Goal: Check status: Check status

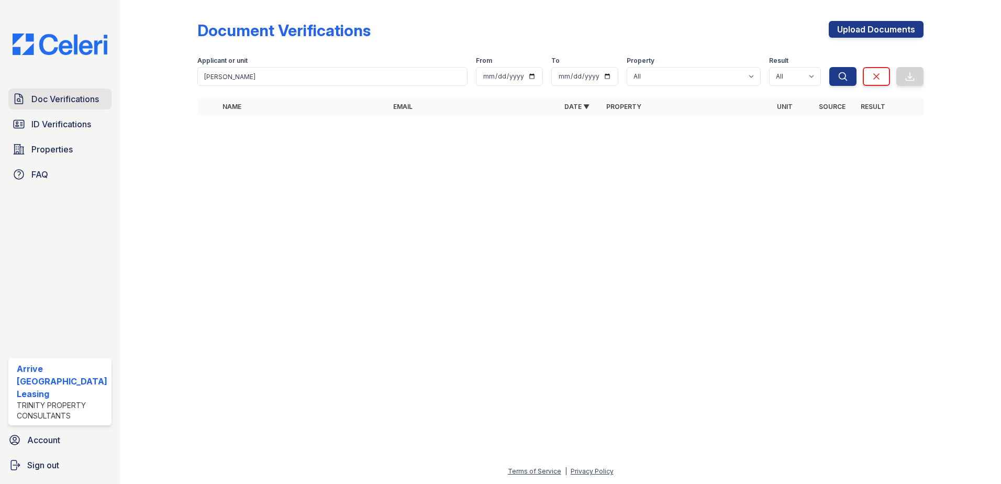
click at [79, 93] on span "Doc Verifications" at bounding box center [65, 99] width 68 height 13
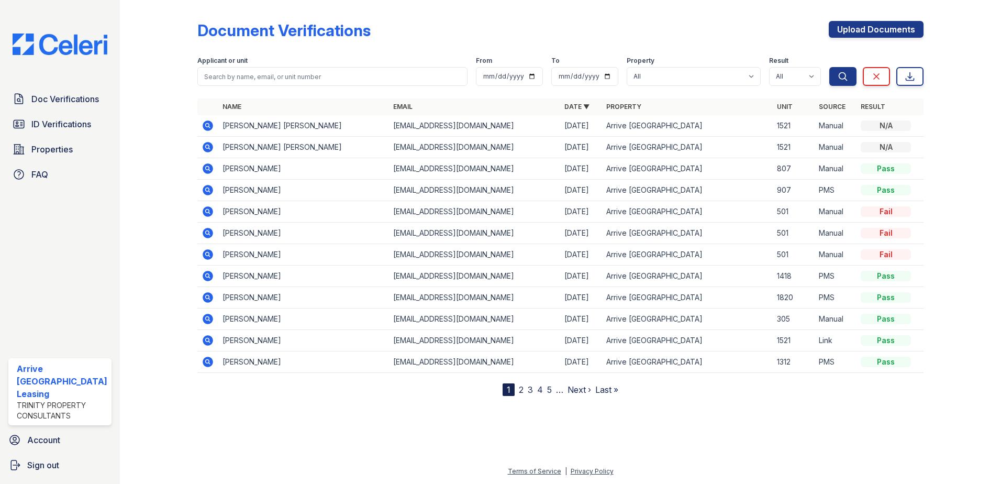
click at [206, 124] on icon at bounding box center [207, 125] width 3 height 3
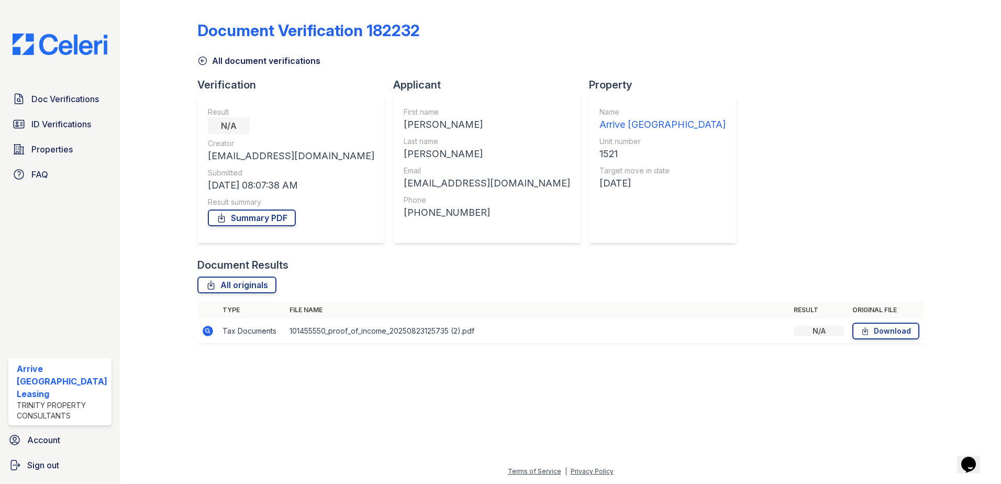
drag, startPoint x: 208, startPoint y: 329, endPoint x: 212, endPoint y: 325, distance: 5.7
click at [208, 329] on icon at bounding box center [208, 331] width 13 height 13
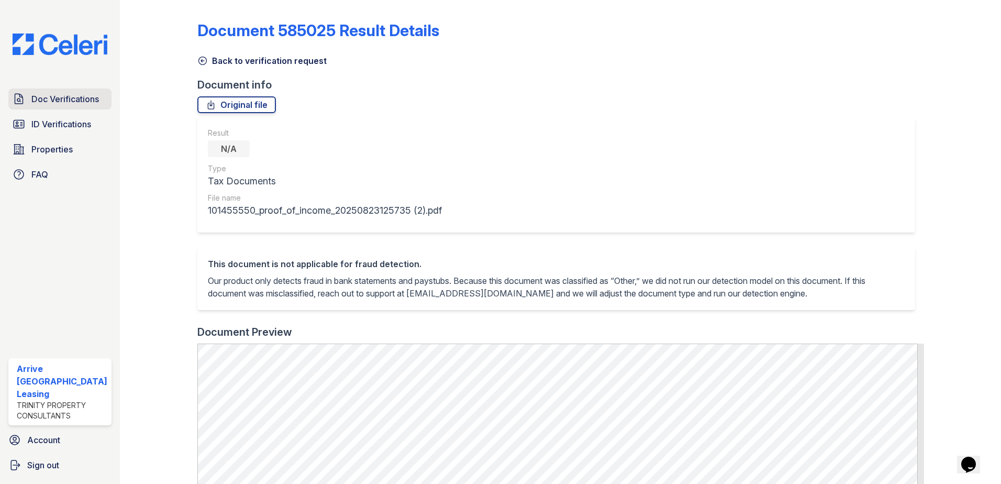
click at [57, 95] on span "Doc Verifications" at bounding box center [65, 99] width 68 height 13
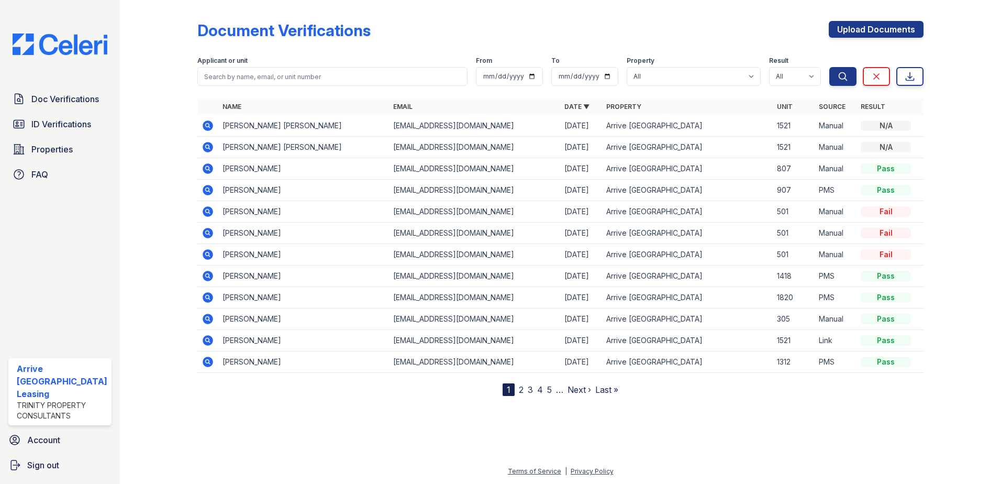
click at [208, 125] on icon at bounding box center [208, 125] width 13 height 13
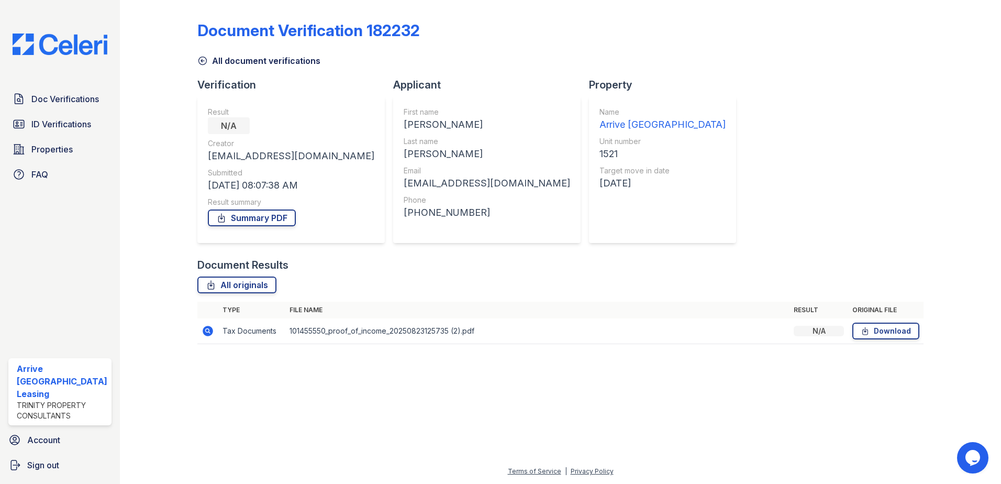
click at [213, 331] on icon at bounding box center [208, 331] width 13 height 13
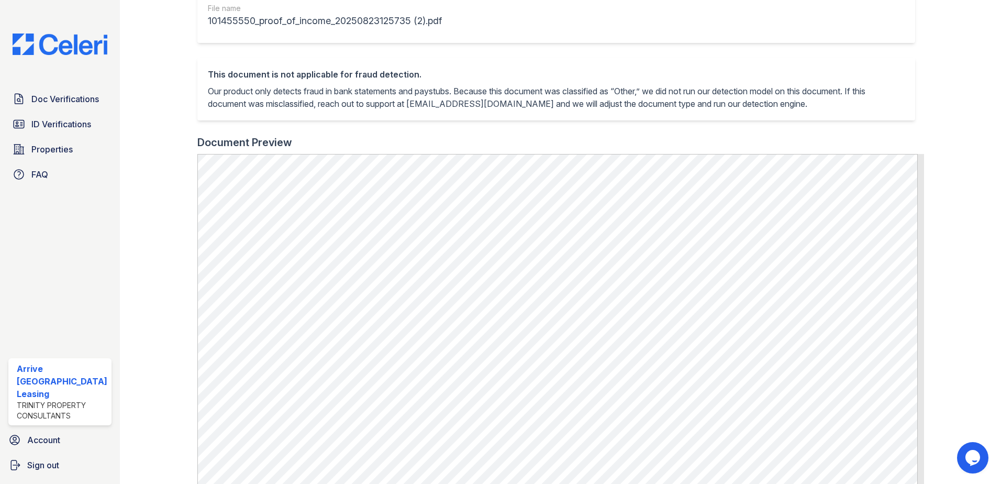
scroll to position [209, 0]
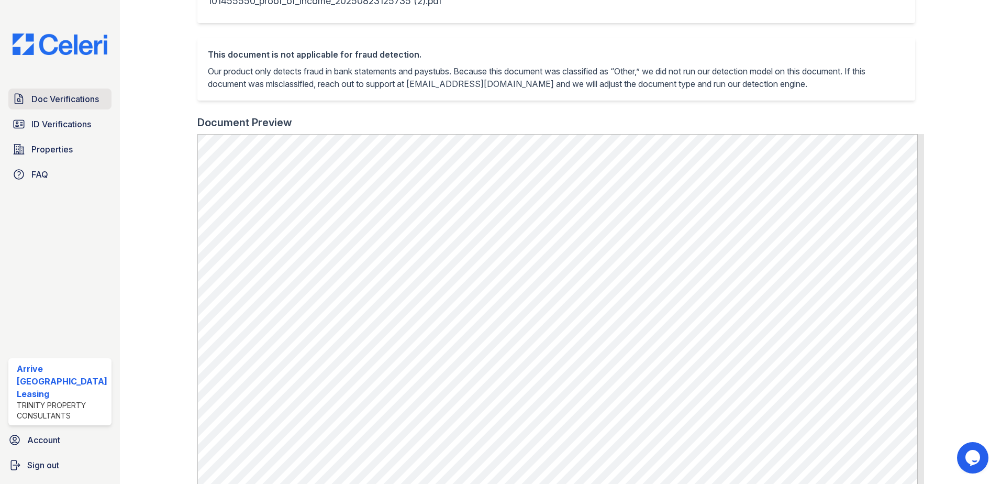
click at [94, 104] on span "Doc Verifications" at bounding box center [65, 99] width 68 height 13
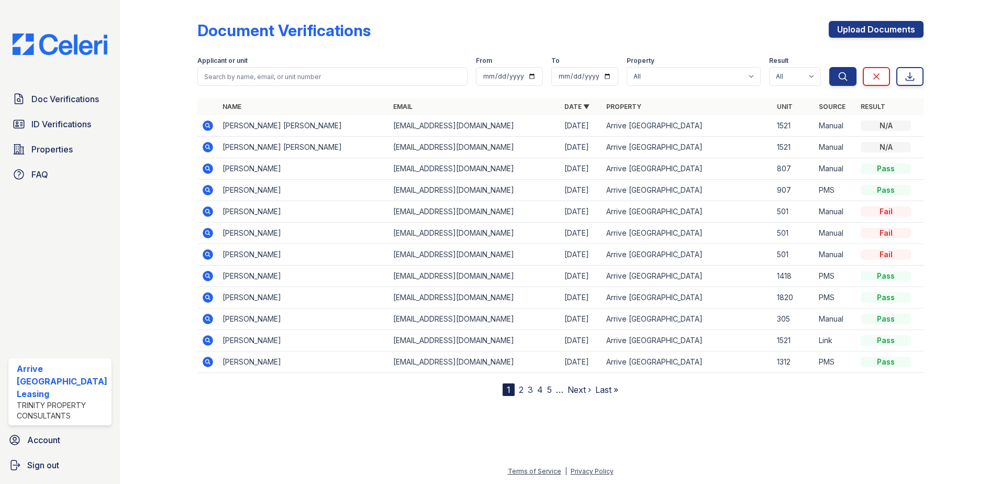
click at [203, 147] on icon at bounding box center [208, 147] width 10 height 10
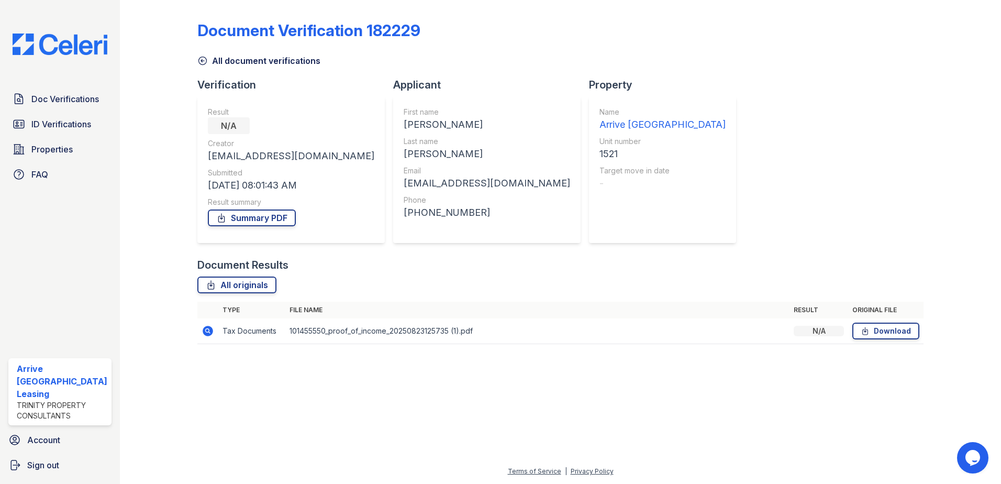
click at [203, 334] on icon at bounding box center [208, 331] width 10 height 10
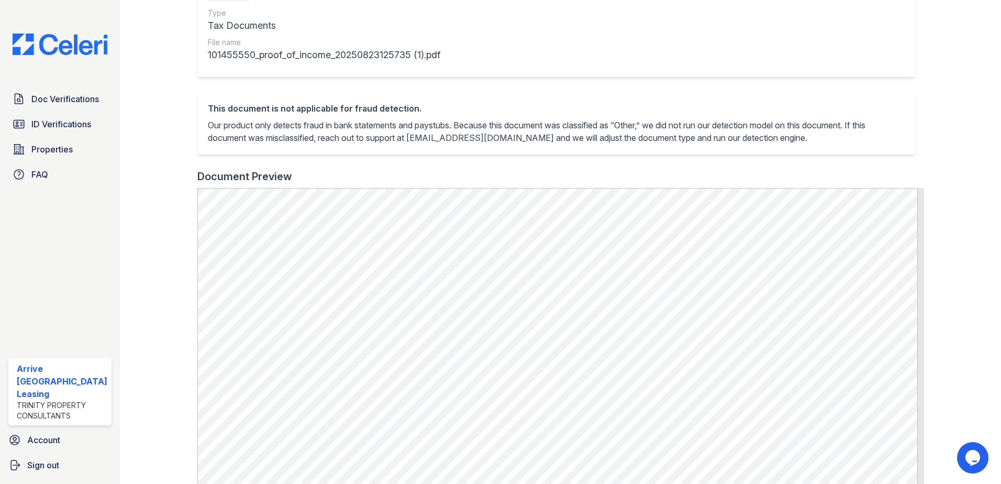
scroll to position [262, 0]
